Goal: Task Accomplishment & Management: Use online tool/utility

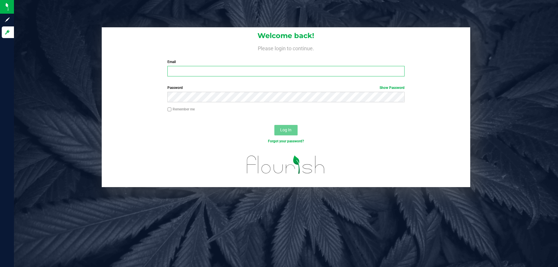
click at [172, 72] on input "Email" at bounding box center [285, 71] width 237 height 10
click at [274, 125] on button "Log In" at bounding box center [285, 130] width 23 height 10
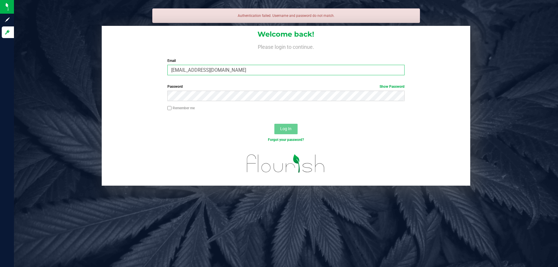
click at [216, 70] on input "[EMAIL_ADDRESS][DOMAIN_NAME]" at bounding box center [285, 70] width 237 height 10
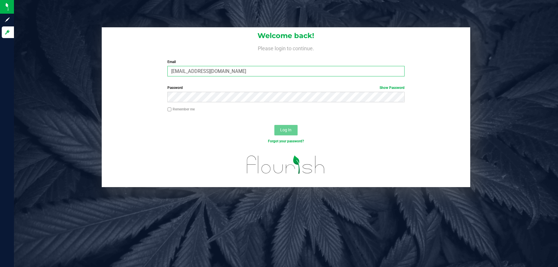
type input "[EMAIL_ADDRESS][DOMAIN_NAME]"
click at [274, 125] on button "Log In" at bounding box center [285, 130] width 23 height 10
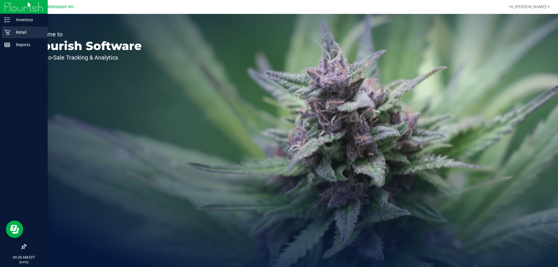
click at [5, 32] on icon at bounding box center [7, 32] width 6 height 6
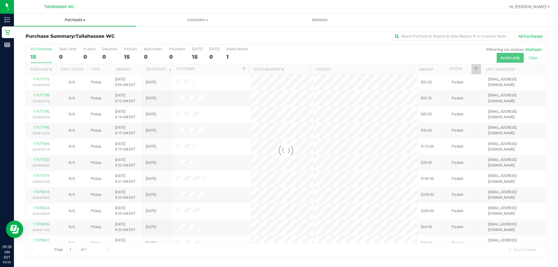
click at [81, 21] on span "Purchases" at bounding box center [75, 19] width 122 height 5
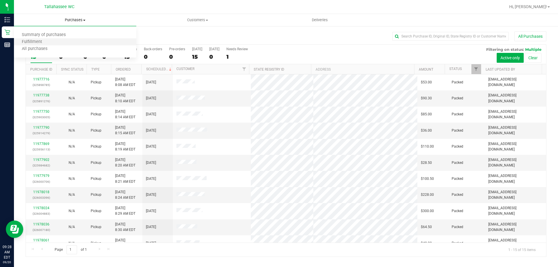
click at [54, 42] on li "Fulfillment" at bounding box center [75, 42] width 122 height 7
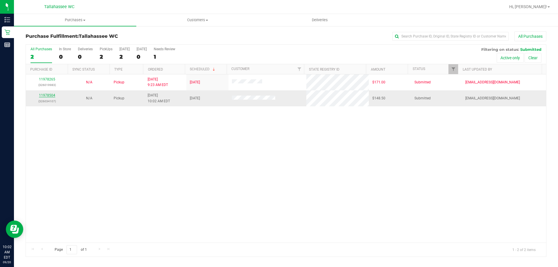
click at [50, 94] on link "11978504" at bounding box center [47, 95] width 16 height 4
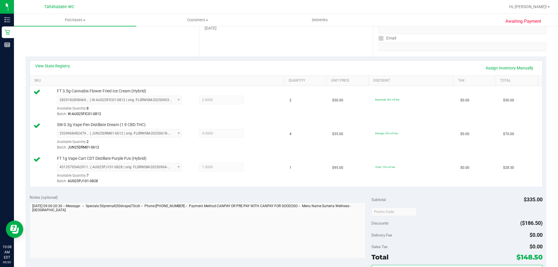
scroll to position [145, 0]
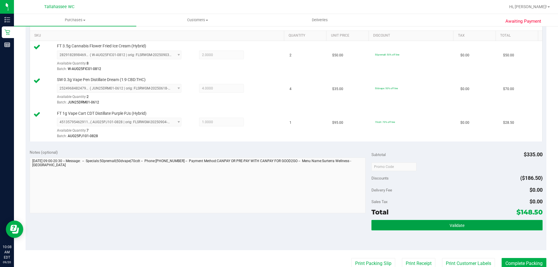
click at [378, 223] on button "Validate" at bounding box center [457, 225] width 171 height 10
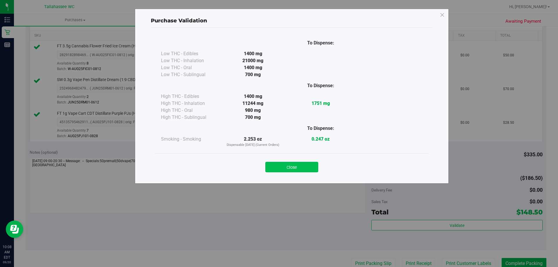
click at [304, 169] on button "Close" at bounding box center [291, 167] width 53 height 10
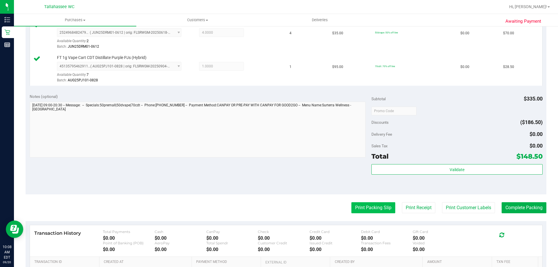
scroll to position [203, 0]
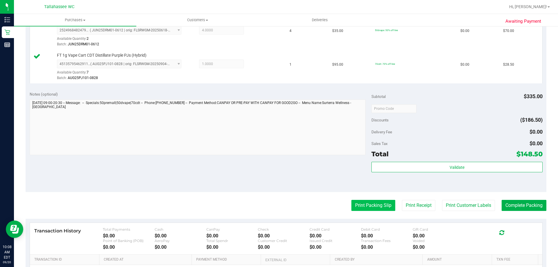
click at [363, 206] on button "Print Packing Slip" at bounding box center [373, 205] width 44 height 11
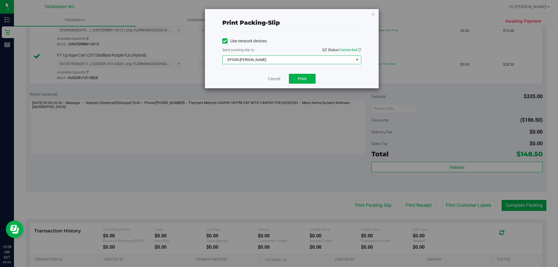
click at [296, 60] on span "EPSON-AKON" at bounding box center [288, 60] width 131 height 8
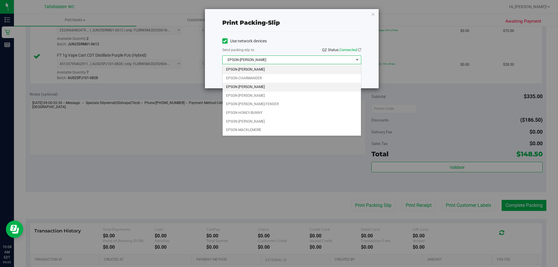
click at [285, 86] on li "EPSON-CHER" at bounding box center [292, 87] width 138 height 9
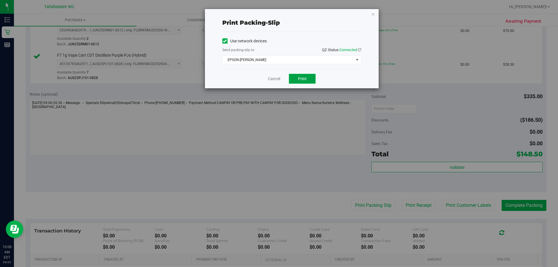
click at [293, 83] on button "Print" at bounding box center [302, 79] width 27 height 10
click at [372, 15] on icon "button" at bounding box center [373, 13] width 4 height 7
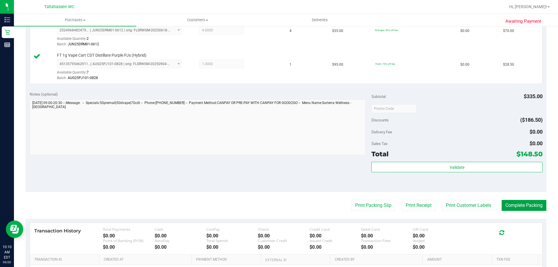
click at [502, 207] on button "Complete Packing" at bounding box center [524, 205] width 45 height 11
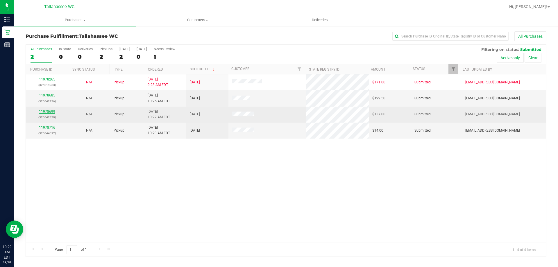
click at [54, 113] on link "11978699" at bounding box center [47, 112] width 16 height 4
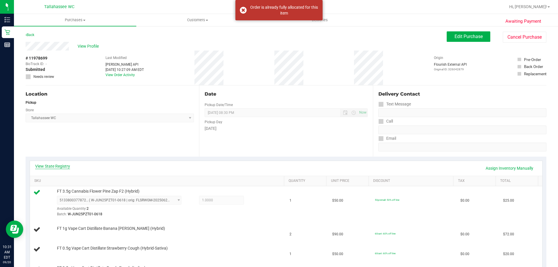
click at [65, 165] on link "View State Registry" at bounding box center [52, 166] width 35 height 6
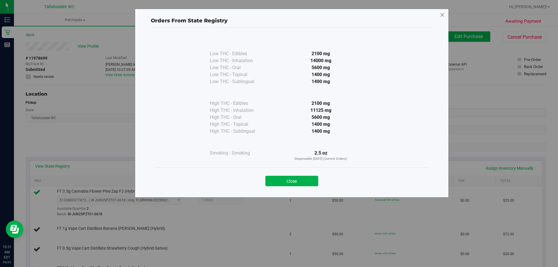
click at [444, 18] on div "Orders From State Registry Low THC - Edibles 2100 mg" at bounding box center [292, 103] width 314 height 189
click at [443, 18] on icon at bounding box center [442, 14] width 5 height 9
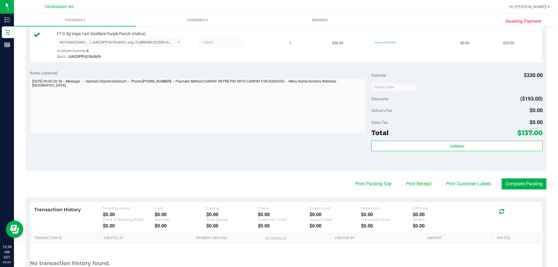
scroll to position [262, 0]
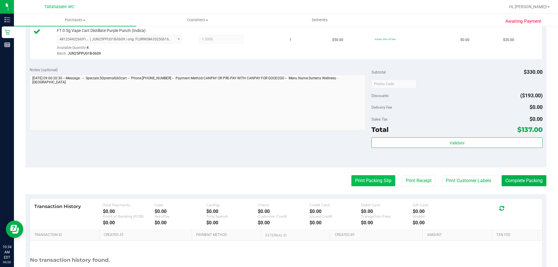
click at [354, 185] on button "Print Packing Slip" at bounding box center [373, 180] width 44 height 11
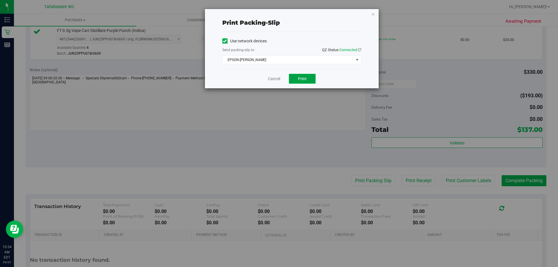
click at [299, 82] on button "Print" at bounding box center [302, 79] width 27 height 10
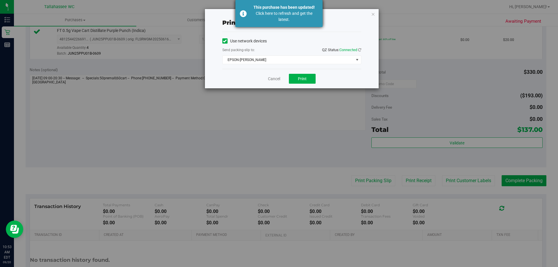
click at [272, 12] on div "Click here to refresh and get the latest." at bounding box center [284, 16] width 68 height 12
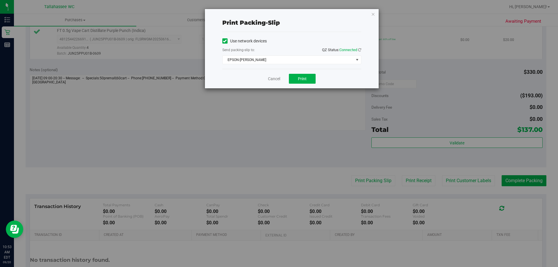
scroll to position [253, 0]
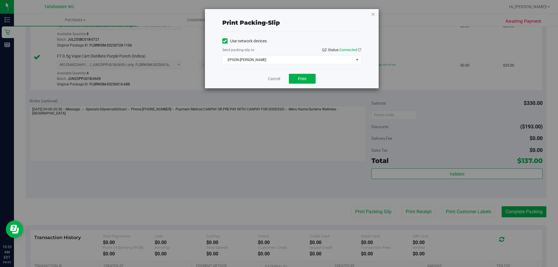
click at [373, 14] on icon "button" at bounding box center [373, 13] width 4 height 7
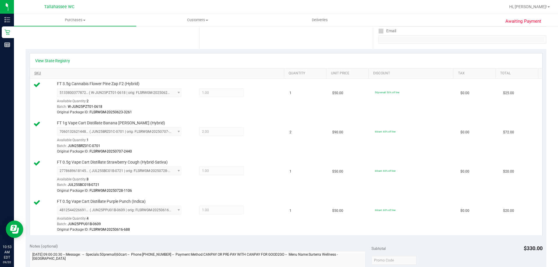
scroll to position [0, 0]
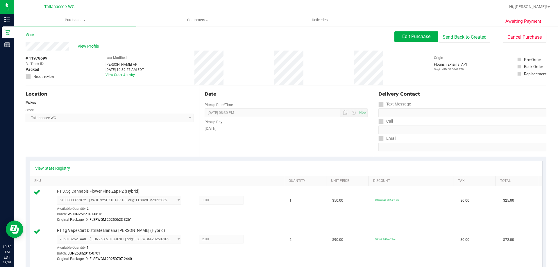
click at [36, 35] on div "Back Edit Purchase Send Back to Created Cancel Purchase" at bounding box center [286, 36] width 521 height 10
click at [34, 35] on link "Back" at bounding box center [30, 35] width 9 height 4
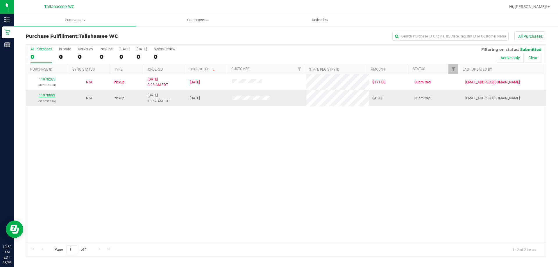
click at [46, 95] on link "11978899" at bounding box center [47, 95] width 16 height 4
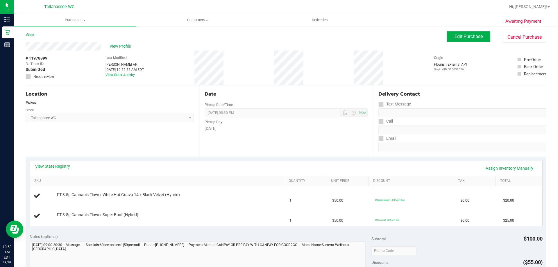
click at [60, 165] on link "View State Registry" at bounding box center [52, 166] width 35 height 6
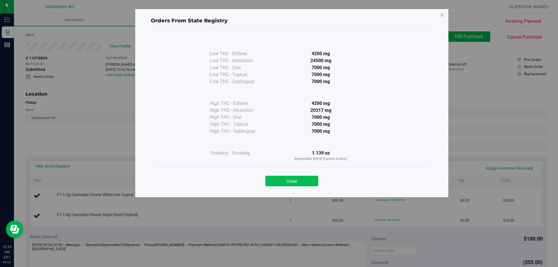
click at [276, 178] on button "Close" at bounding box center [291, 181] width 53 height 10
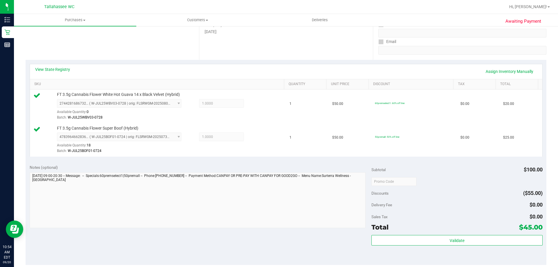
scroll to position [203, 0]
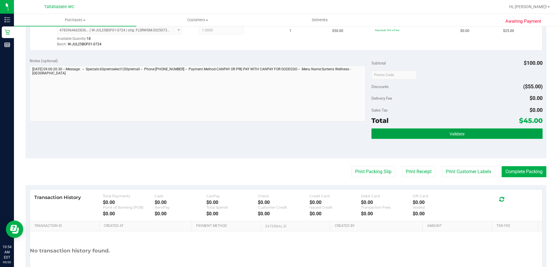
click at [379, 132] on button "Validate" at bounding box center [457, 133] width 171 height 10
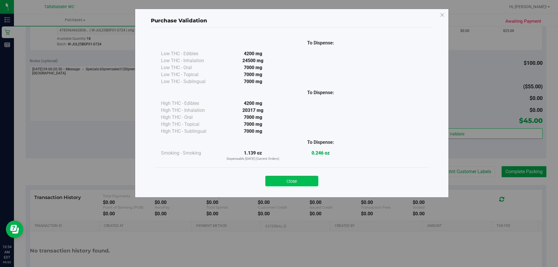
click at [302, 182] on button "Close" at bounding box center [291, 181] width 53 height 10
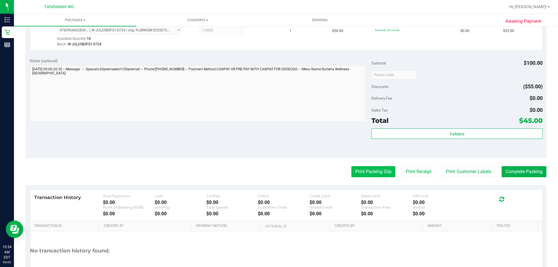
click at [360, 172] on button "Print Packing Slip" at bounding box center [373, 171] width 44 height 11
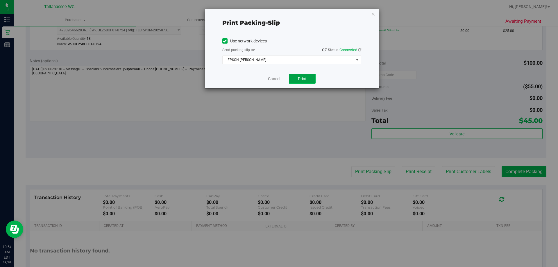
click at [300, 80] on span "Print" at bounding box center [302, 78] width 9 height 5
click at [373, 11] on icon "button" at bounding box center [373, 13] width 4 height 7
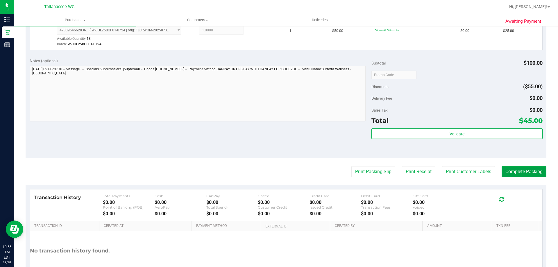
click at [518, 169] on button "Complete Packing" at bounding box center [524, 171] width 45 height 11
